Goal: Information Seeking & Learning: Learn about a topic

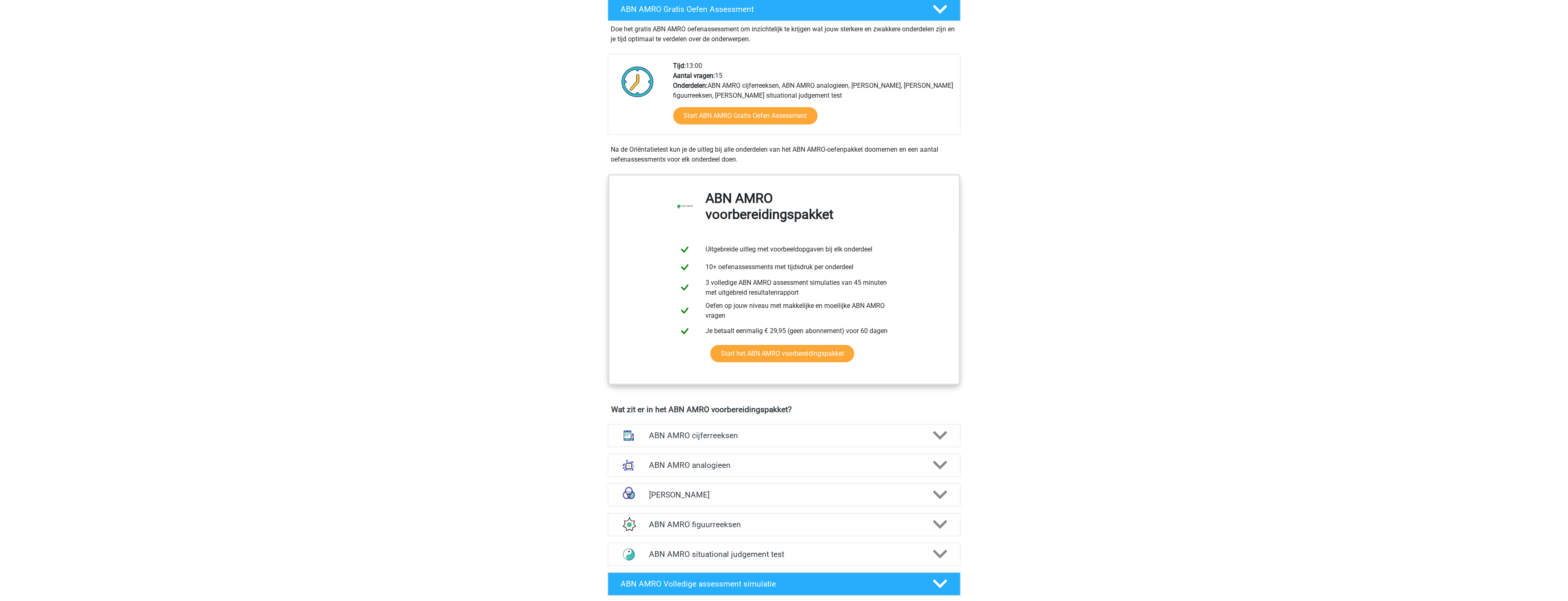
scroll to position [381, 0]
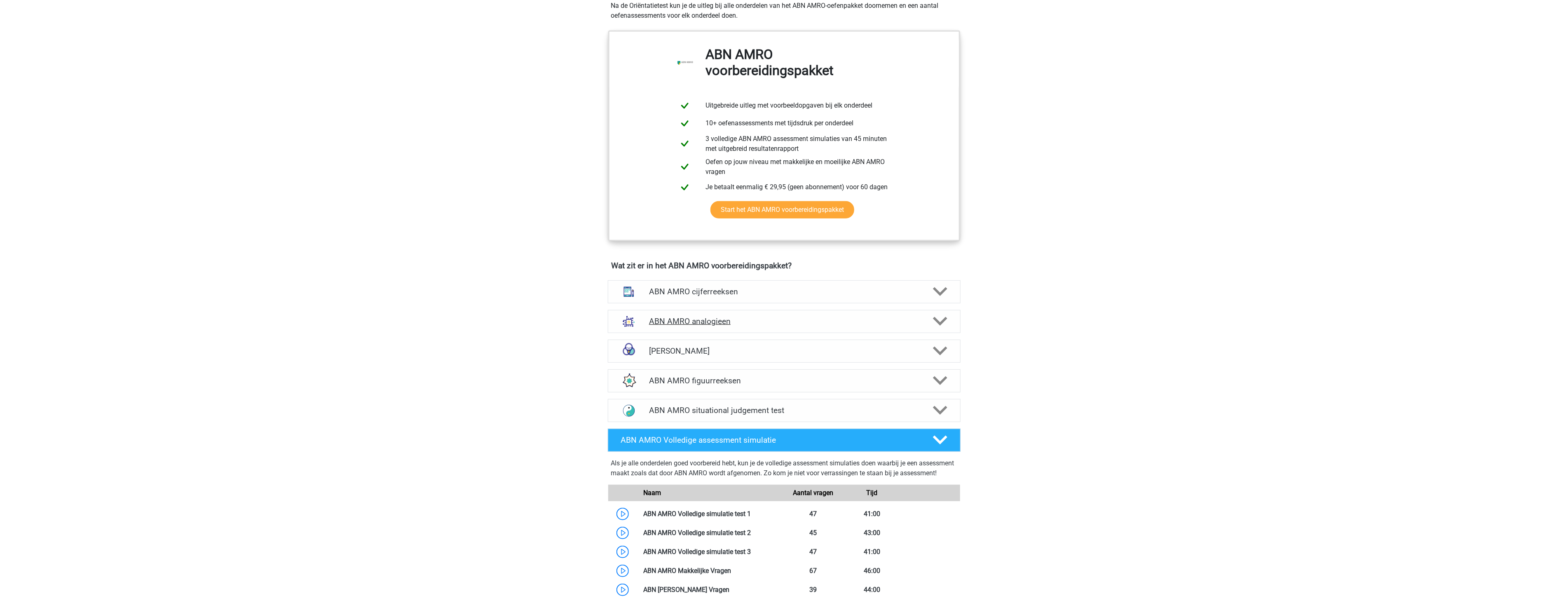
click at [790, 323] on h4 "ABN AMRO analogieen" at bounding box center [784, 321] width 270 height 9
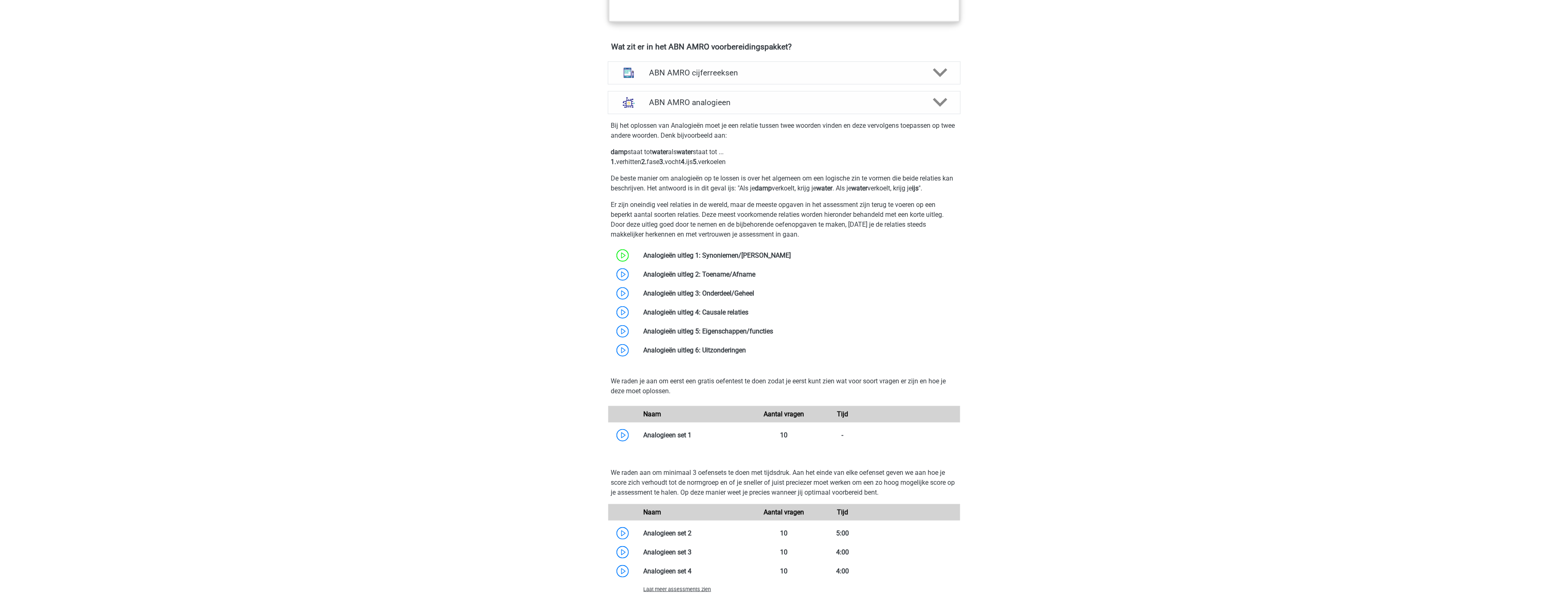
scroll to position [687, 0]
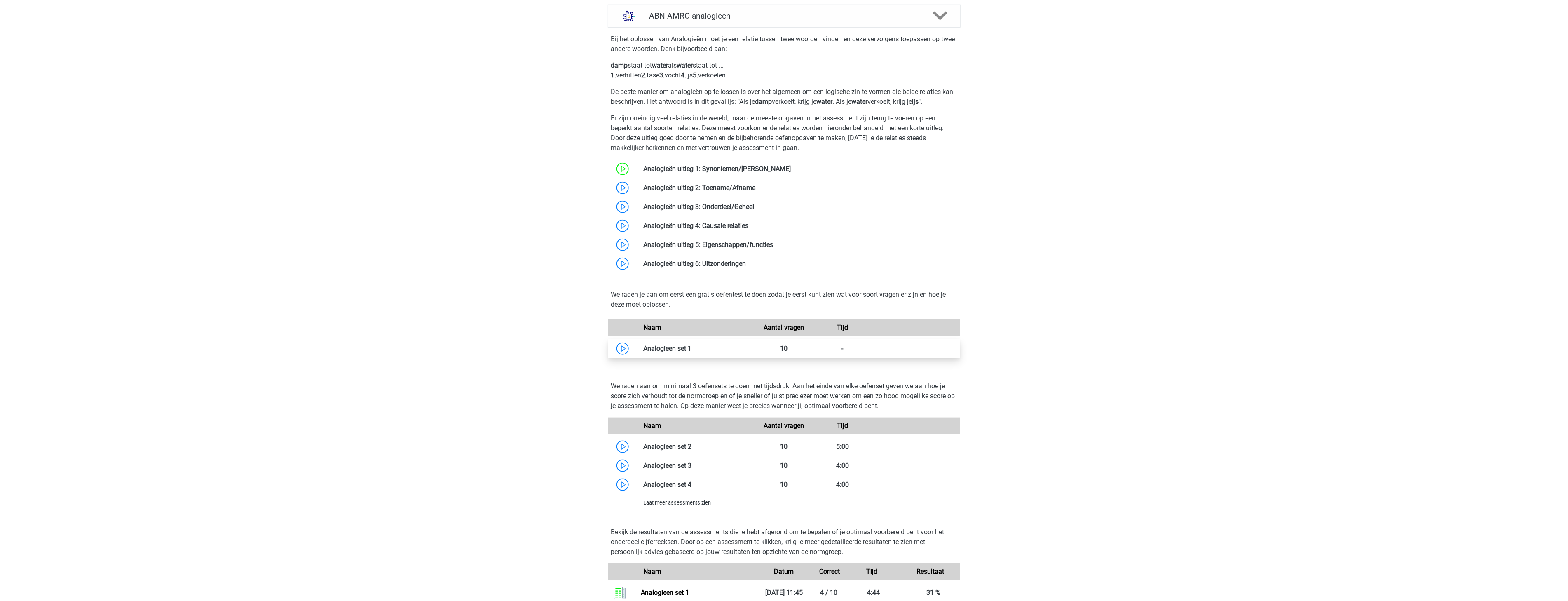
click at [692, 344] on link at bounding box center [692, 348] width 0 height 8
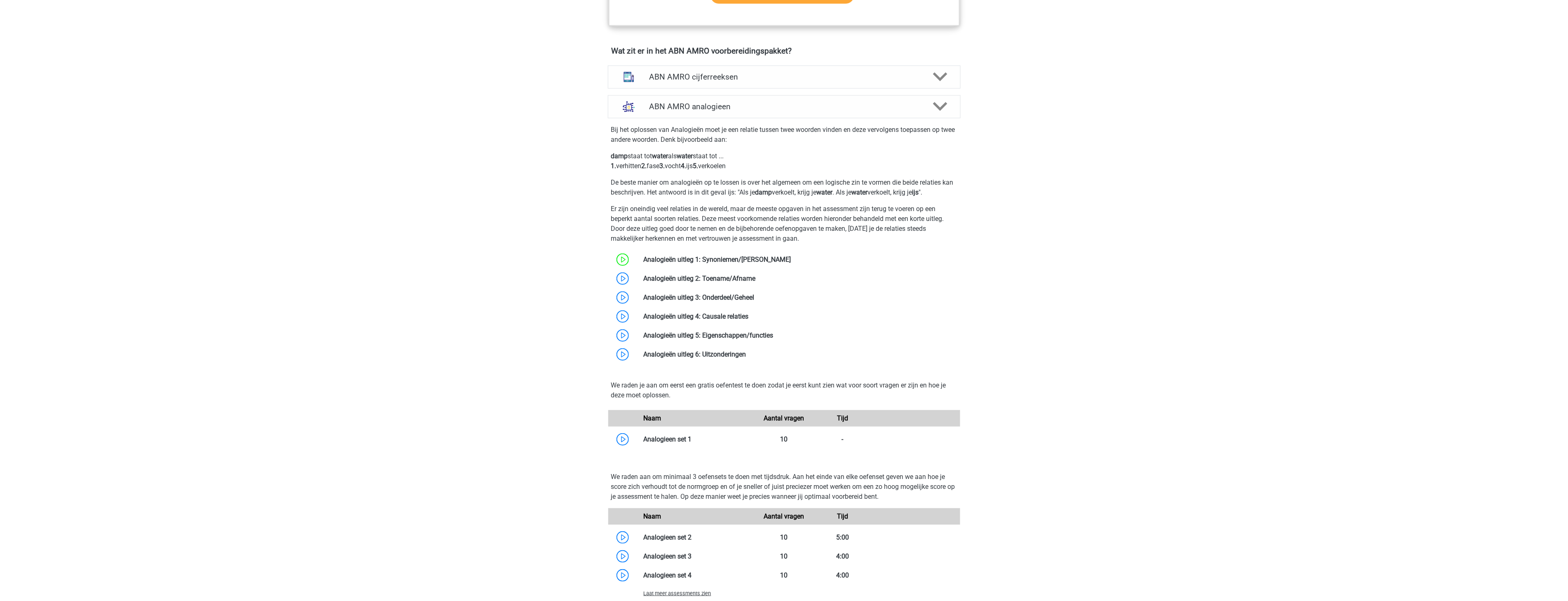
scroll to position [534, 0]
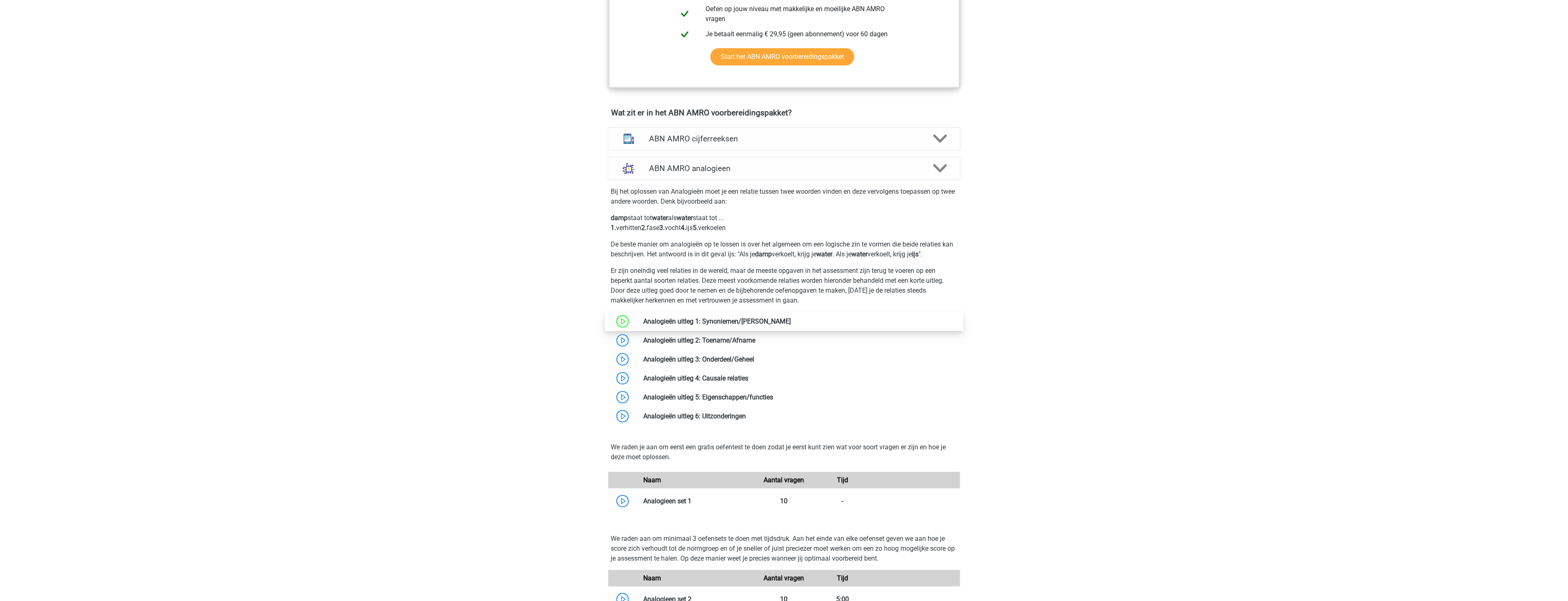
click at [791, 321] on link at bounding box center [791, 321] width 0 height 8
click at [756, 338] on link at bounding box center [756, 340] width 0 height 8
click at [755, 355] on link at bounding box center [755, 359] width 0 height 8
click at [749, 376] on link at bounding box center [749, 377] width 0 height 8
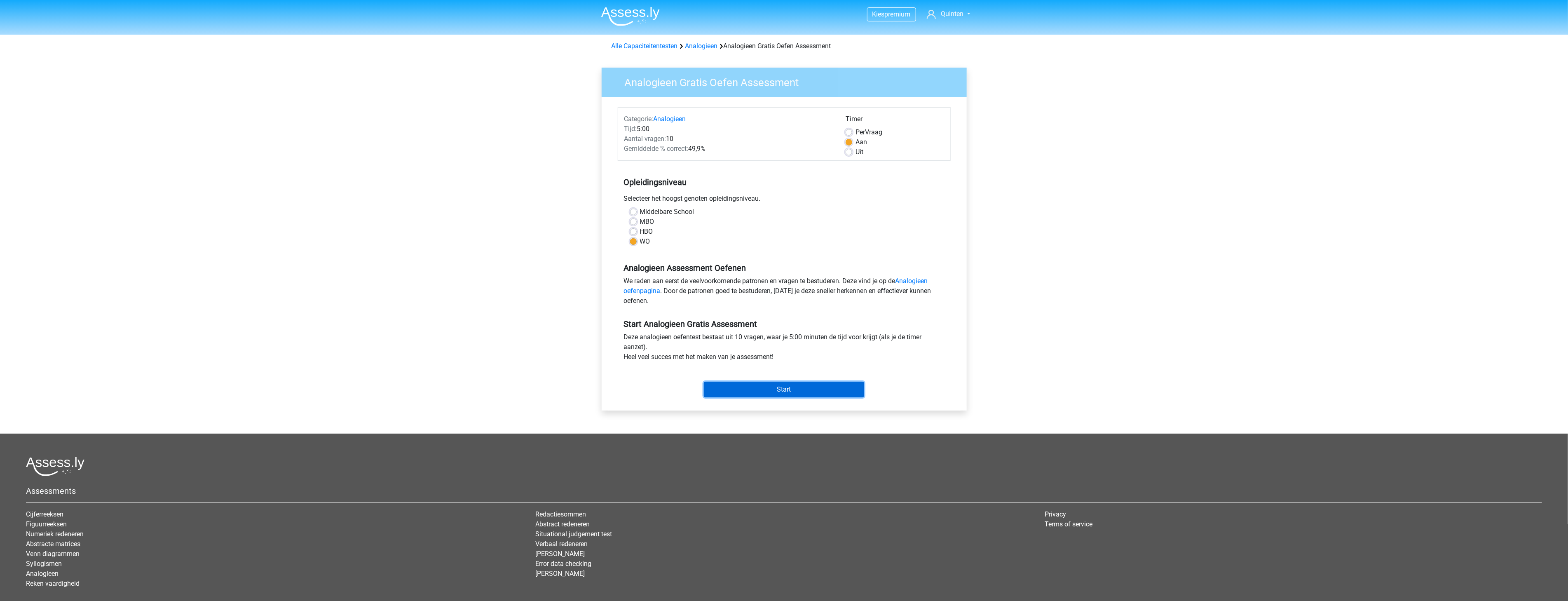
click at [779, 389] on input "Start" at bounding box center [784, 389] width 160 height 16
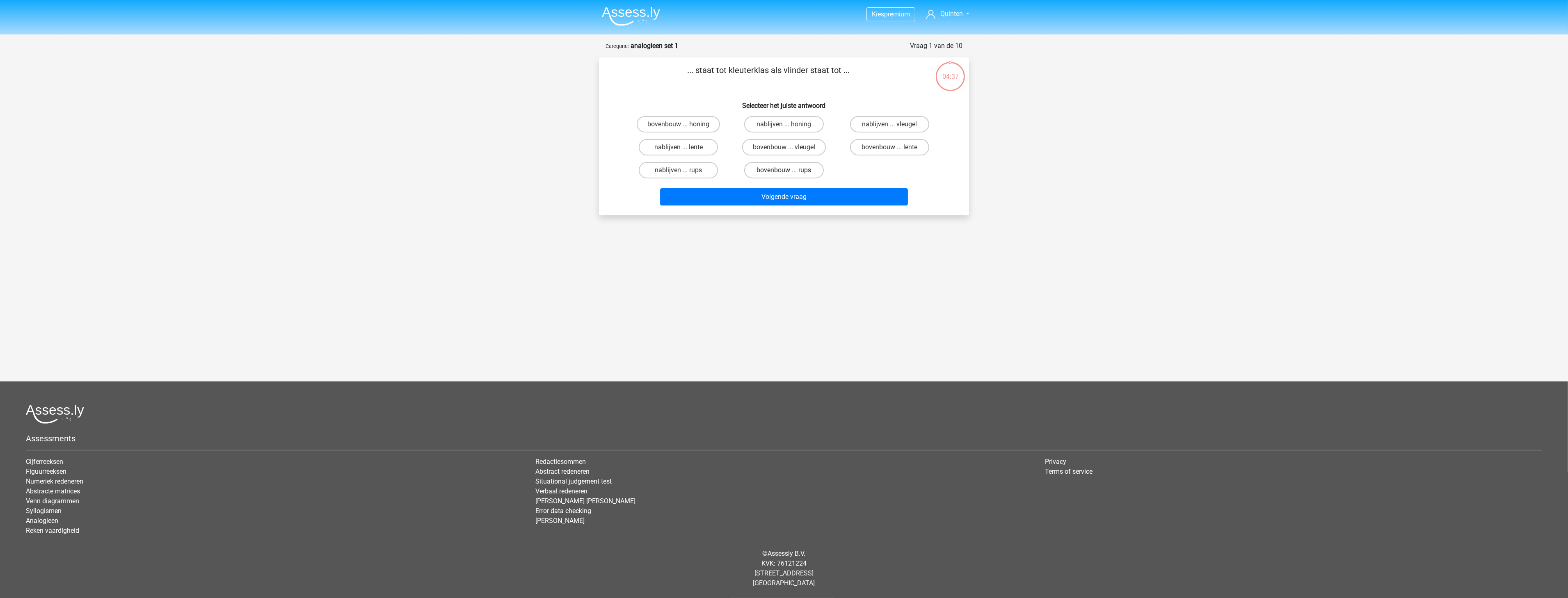
click at [801, 167] on label "bovenbouw ... rups" at bounding box center [784, 170] width 79 height 16
click at [789, 170] on input "bovenbouw ... rups" at bounding box center [786, 173] width 5 height 5
radio input "true"
click at [818, 194] on button "Volgende vraag" at bounding box center [784, 196] width 248 height 17
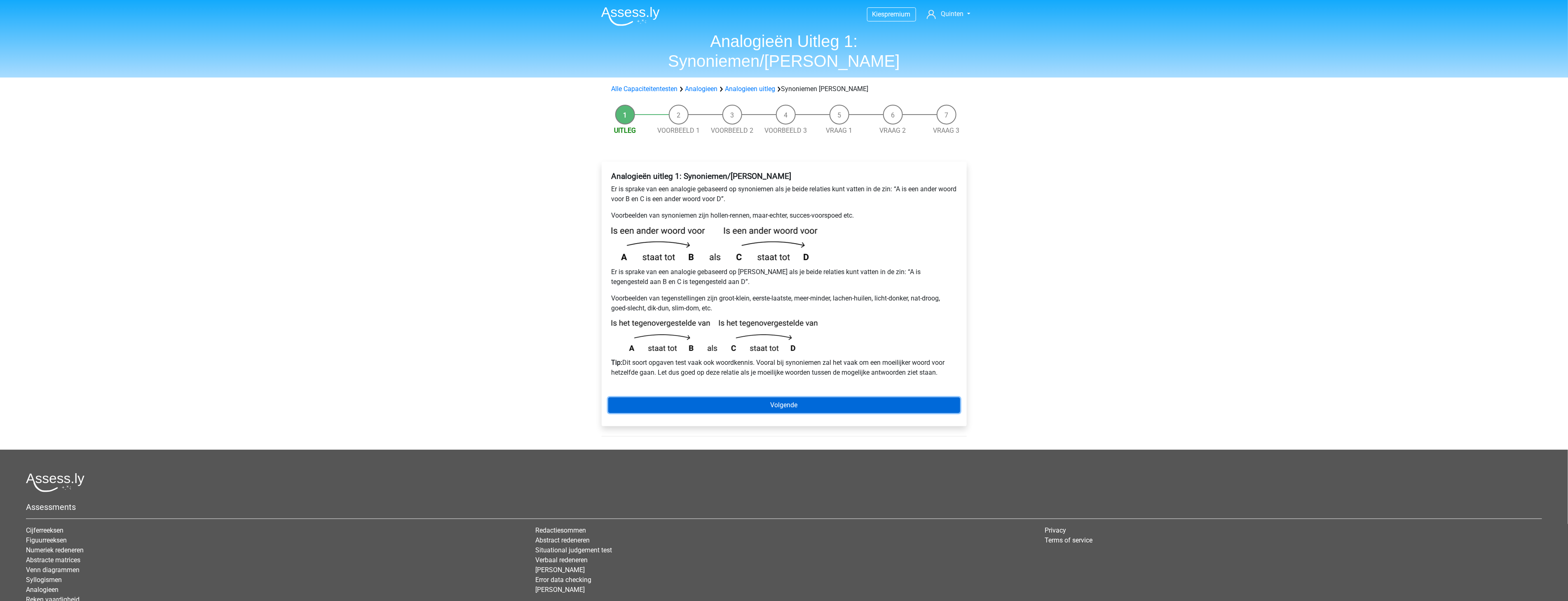
click at [728, 398] on link "Volgende" at bounding box center [784, 405] width 352 height 16
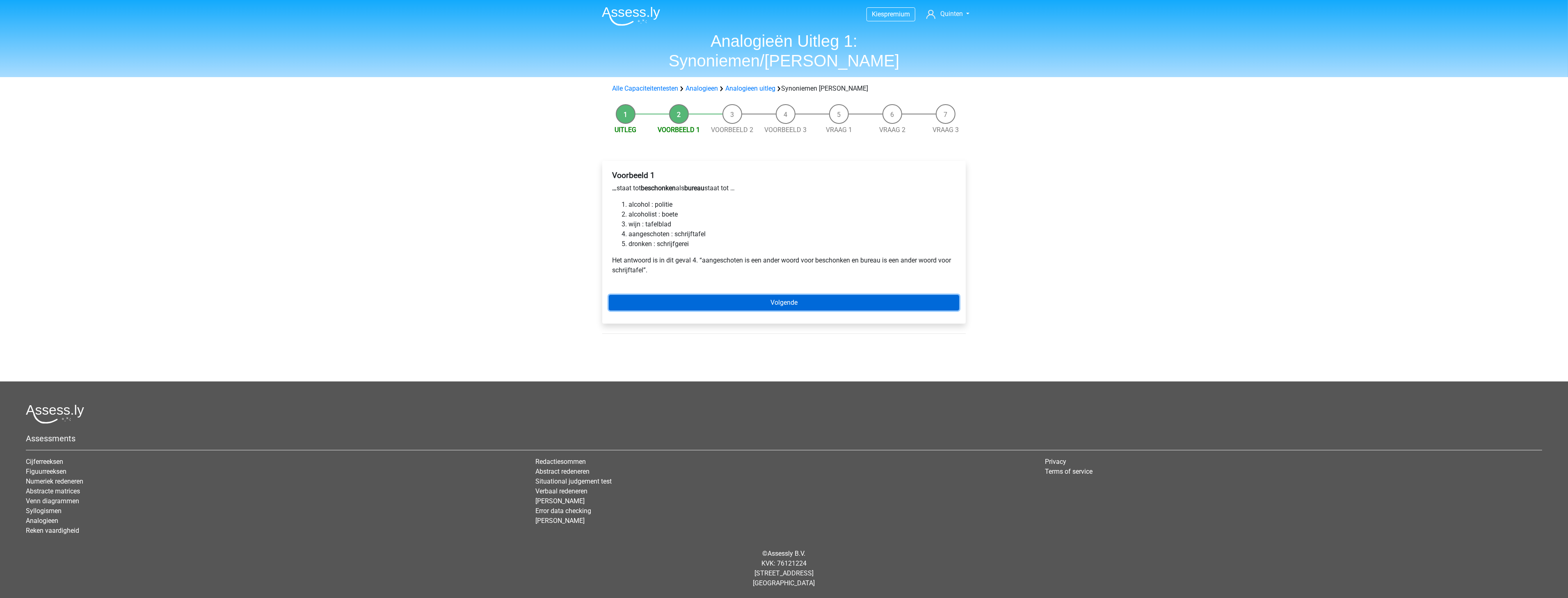
click at [691, 295] on link "Volgende" at bounding box center [784, 302] width 350 height 16
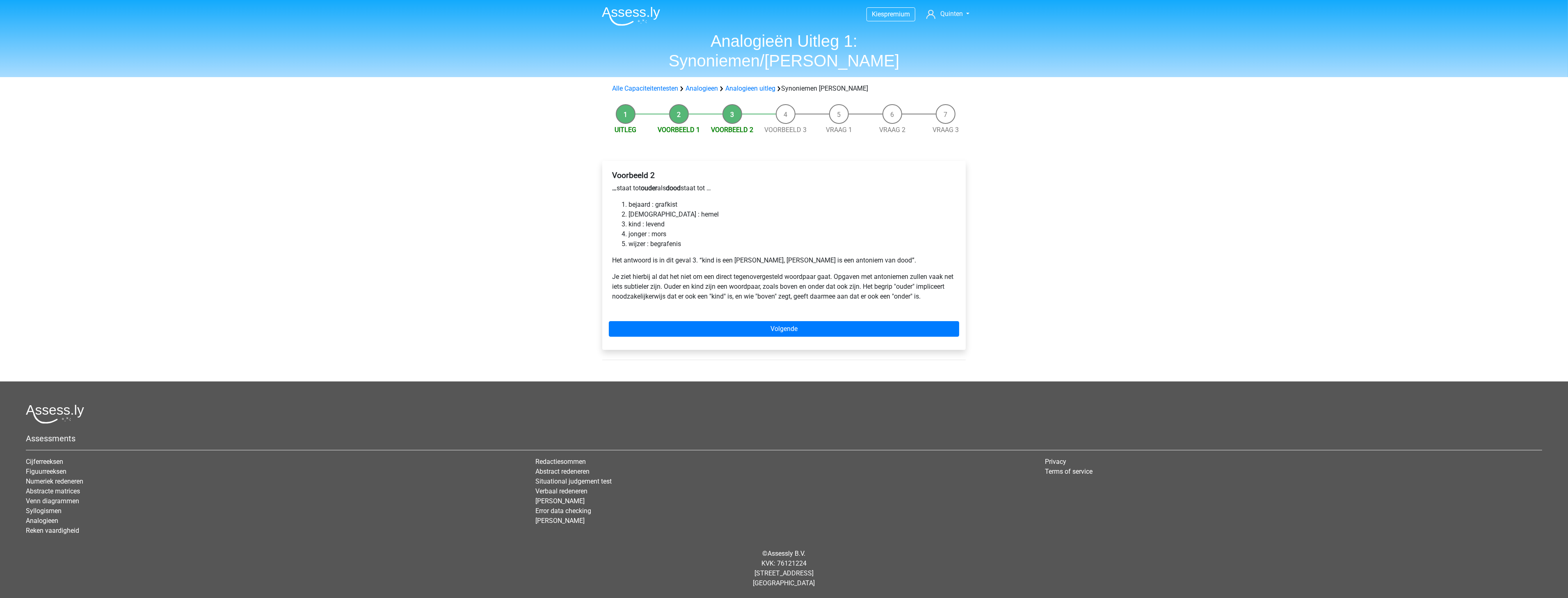
drag, startPoint x: 695, startPoint y: 291, endPoint x: 696, endPoint y: 298, distance: 7.1
click at [695, 291] on div "Voorbeeld 2 … staat tot ouder als dood staat tot … bejaard : grafkist bijbel : …" at bounding box center [784, 255] width 364 height 189
drag, startPoint x: 696, startPoint y: 301, endPoint x: 696, endPoint y: 305, distance: 4.0
click at [696, 321] on link "Volgende" at bounding box center [784, 329] width 350 height 16
